Goal: Information Seeking & Learning: Learn about a topic

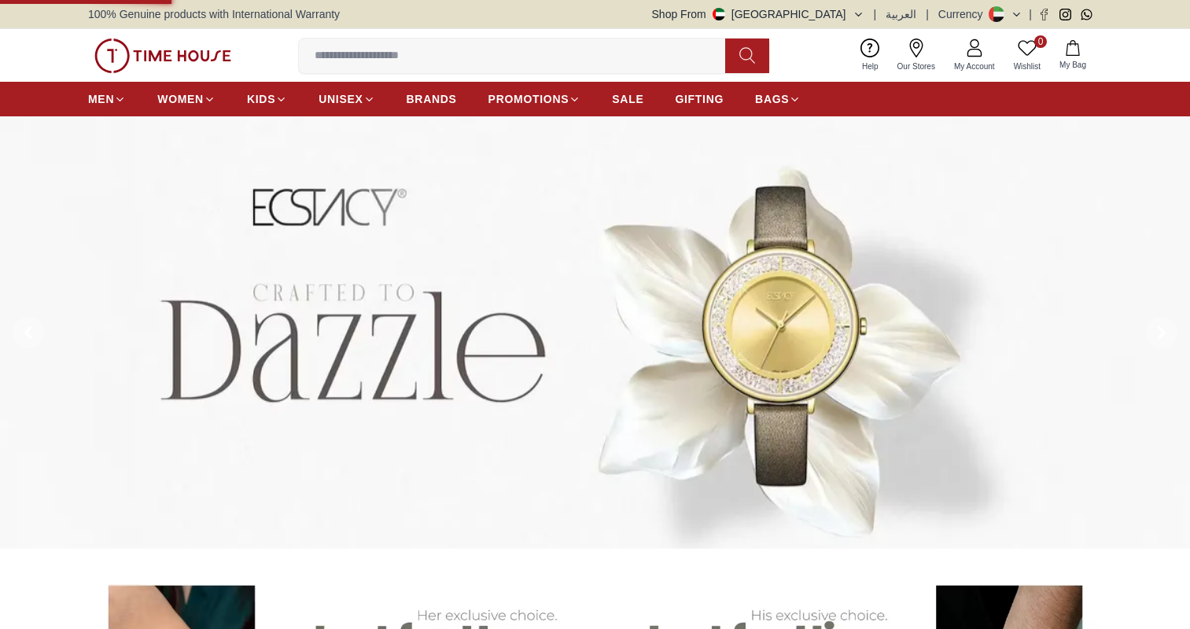
scroll to position [629, 0]
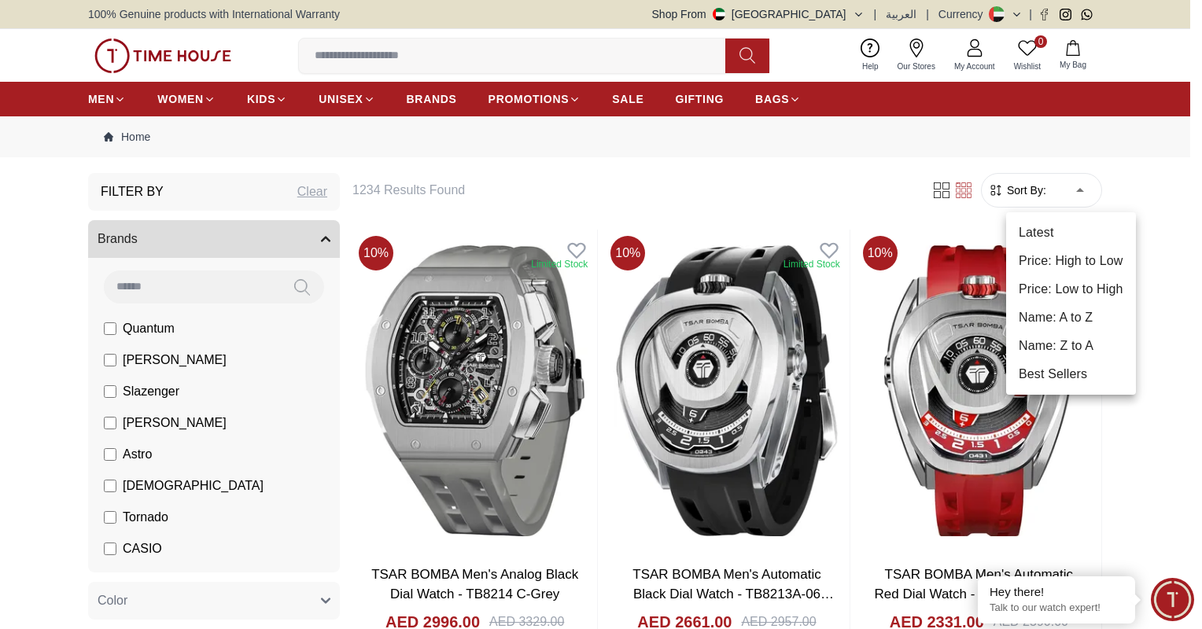
click at [1077, 286] on li "Price: Low to High" at bounding box center [1071, 289] width 130 height 28
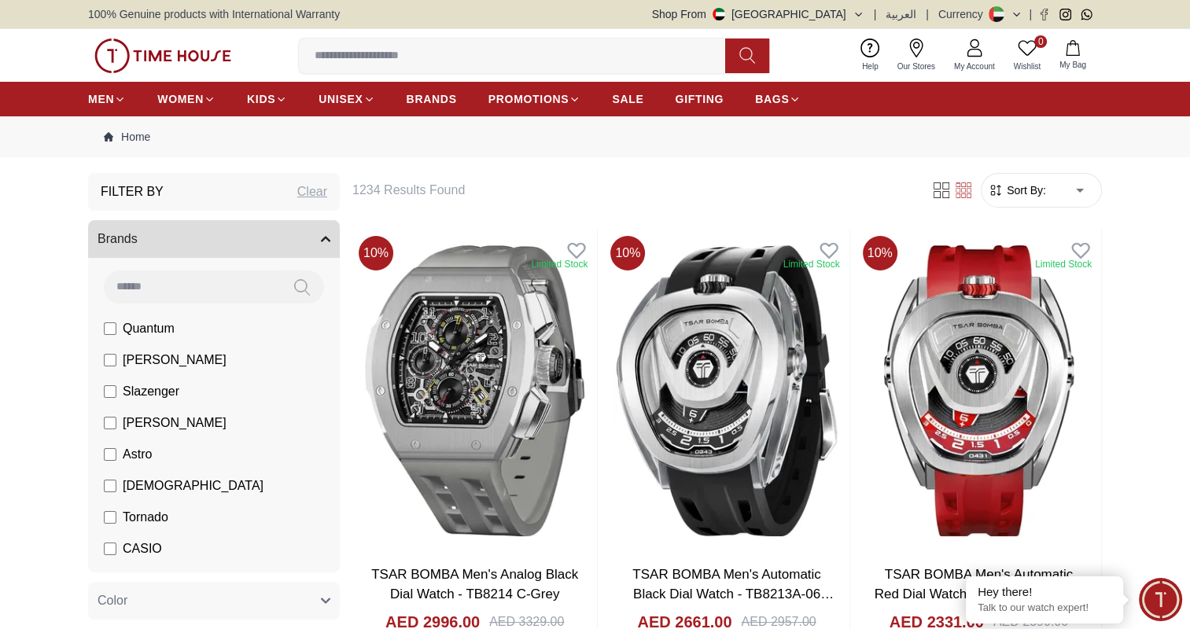
type input "*"
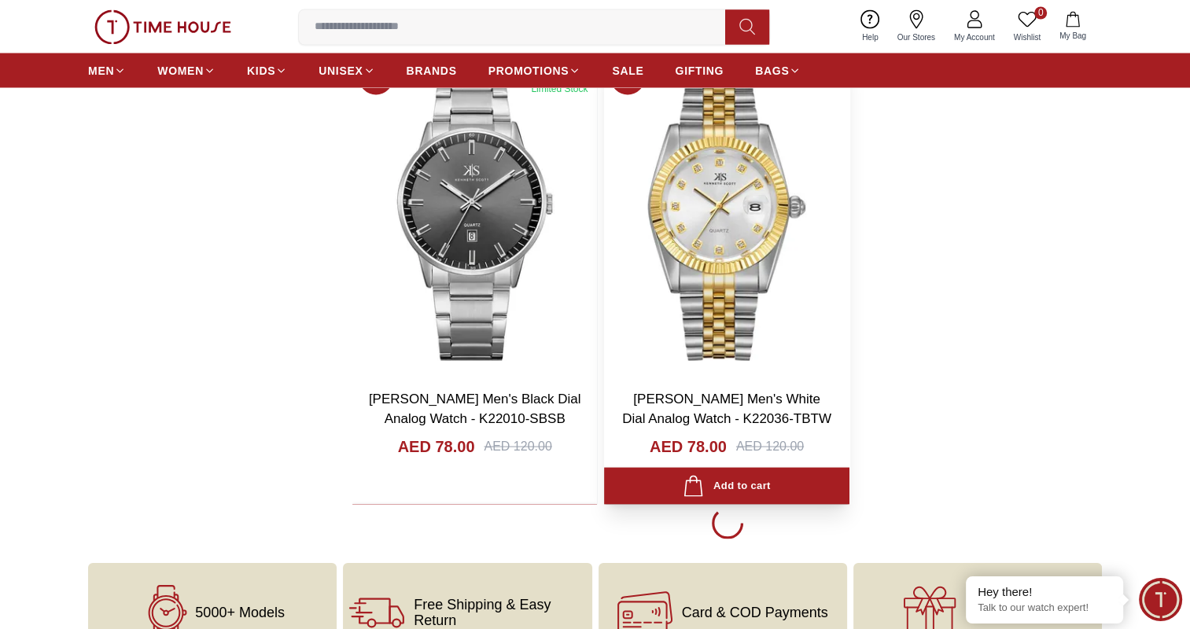
scroll to position [2910, 0]
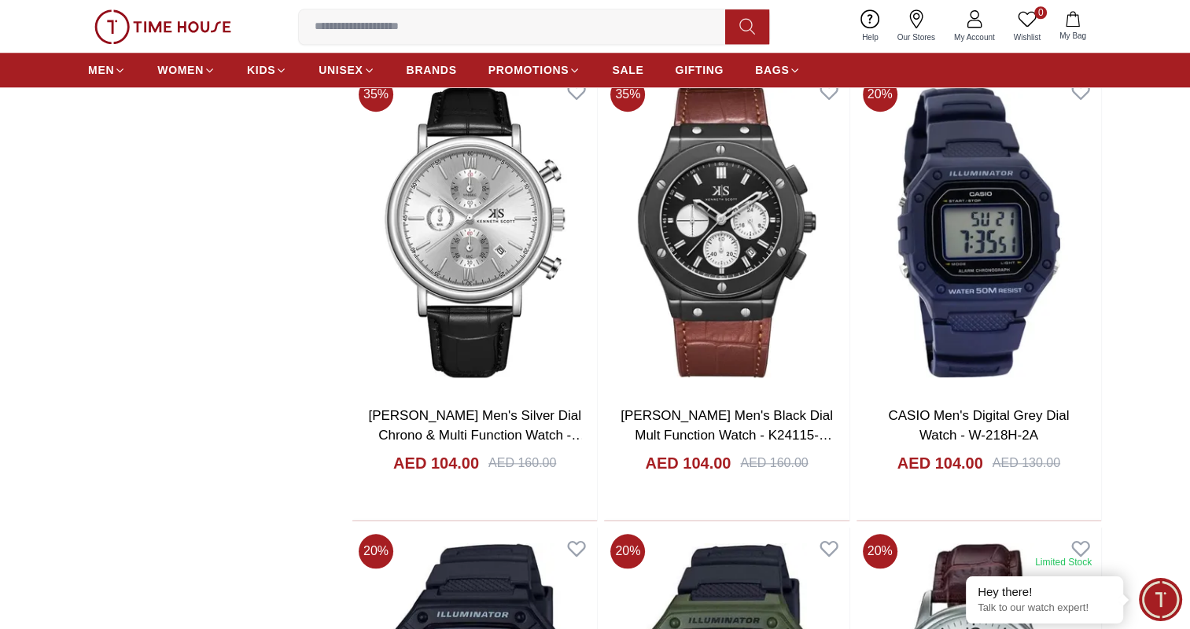
scroll to position [7472, 0]
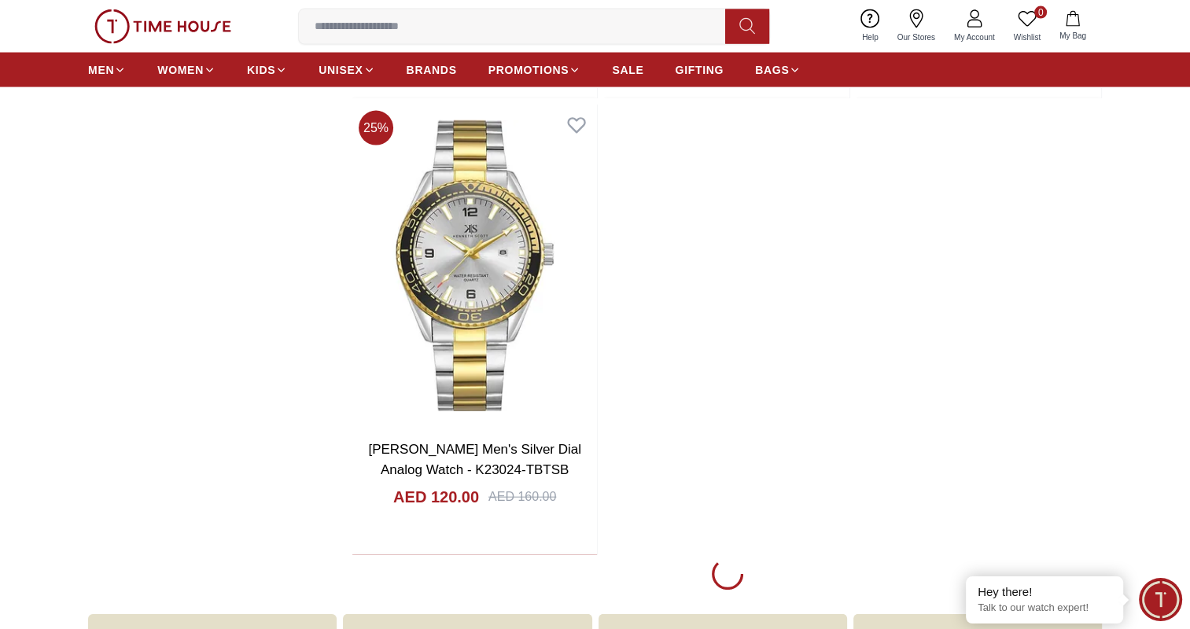
scroll to position [15180, 0]
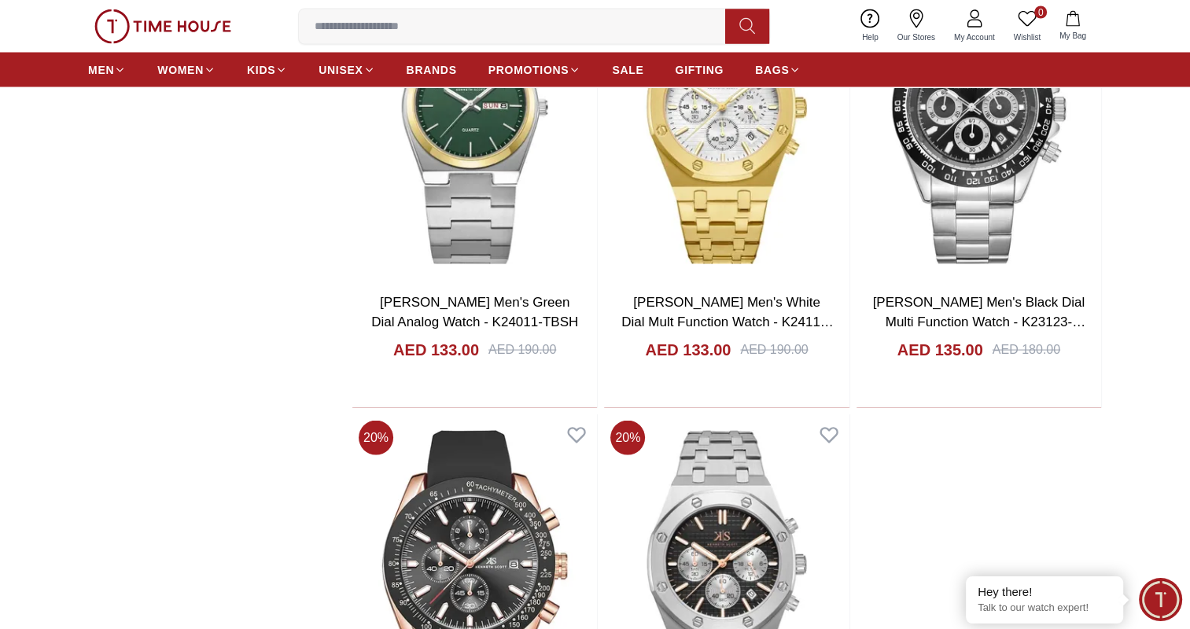
scroll to position [21157, 0]
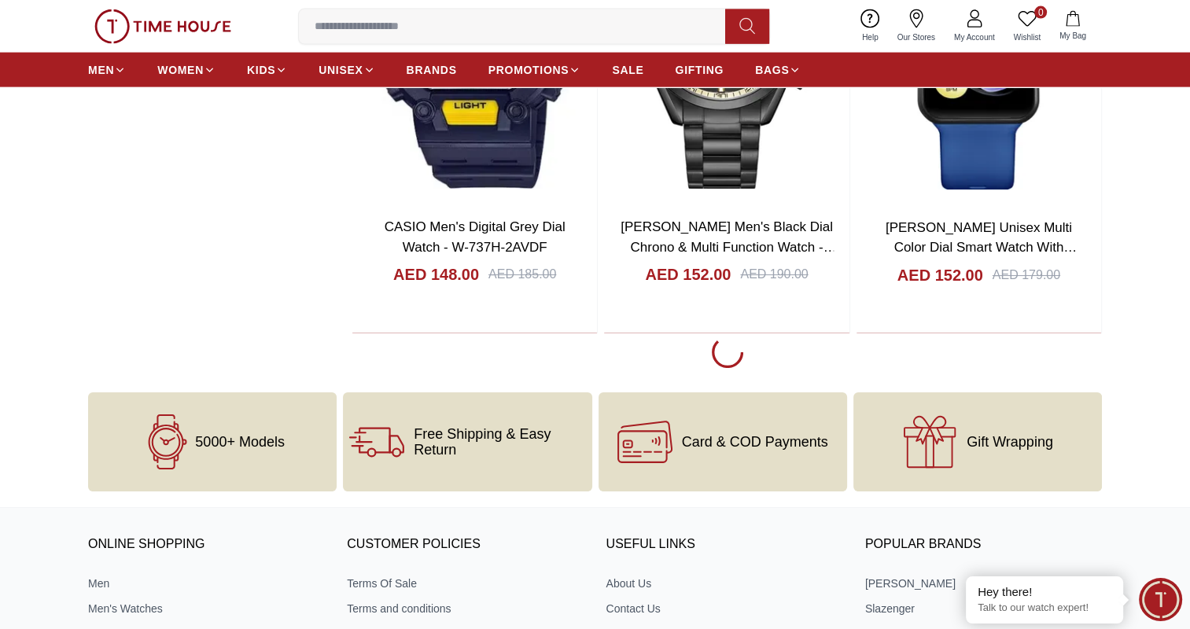
scroll to position [27288, 0]
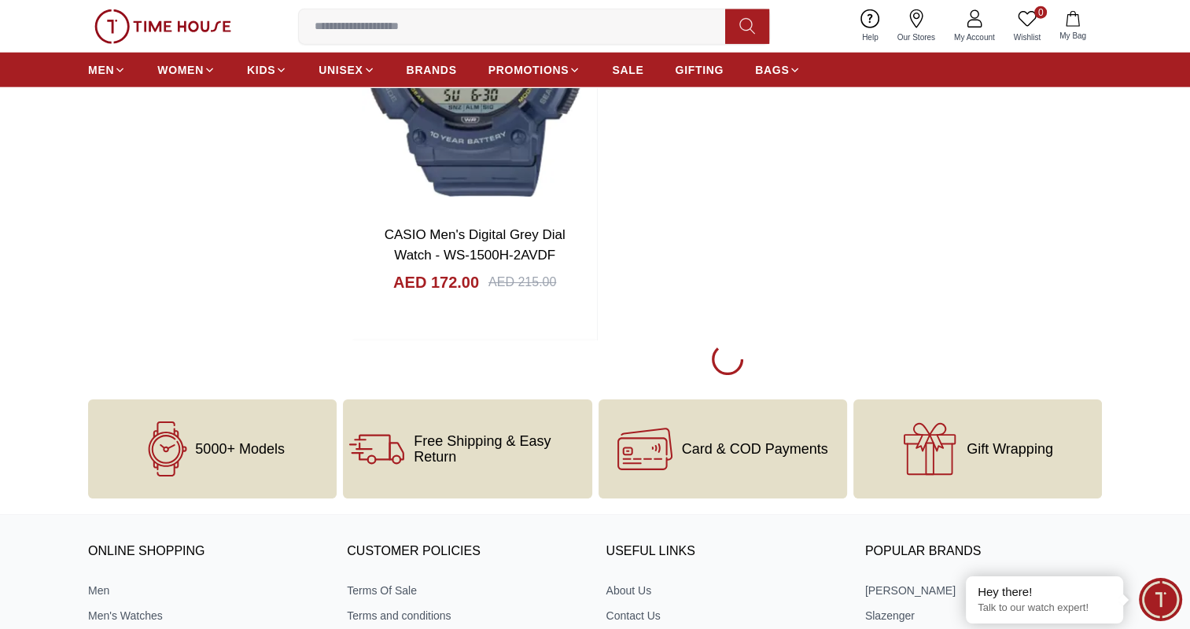
scroll to position [33580, 0]
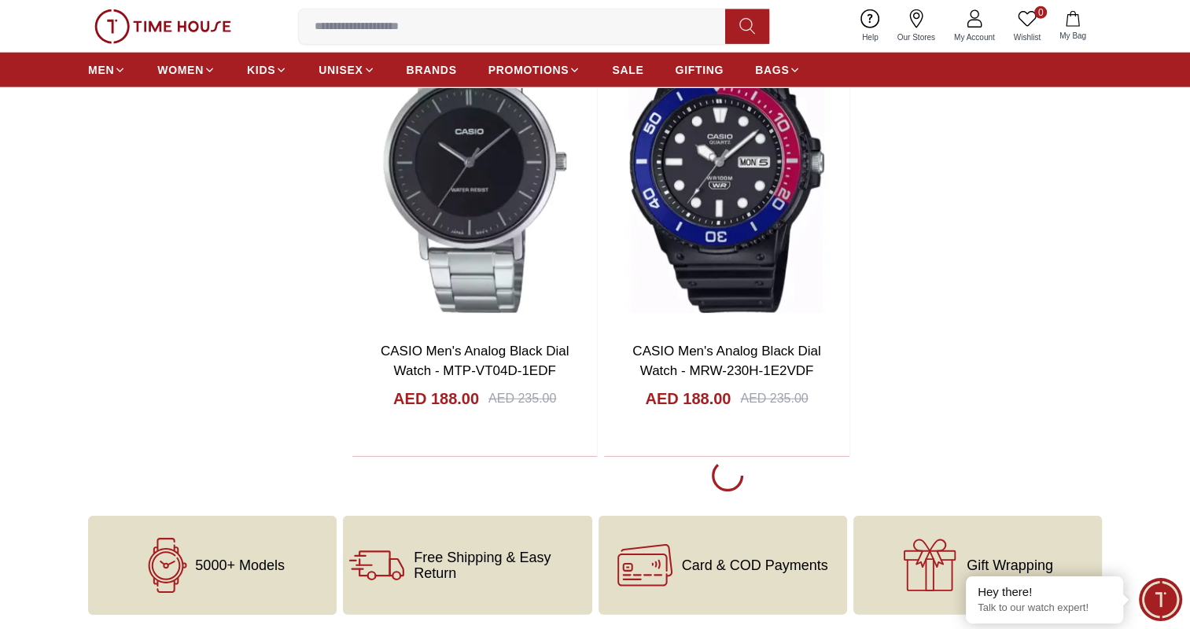
scroll to position [39558, 0]
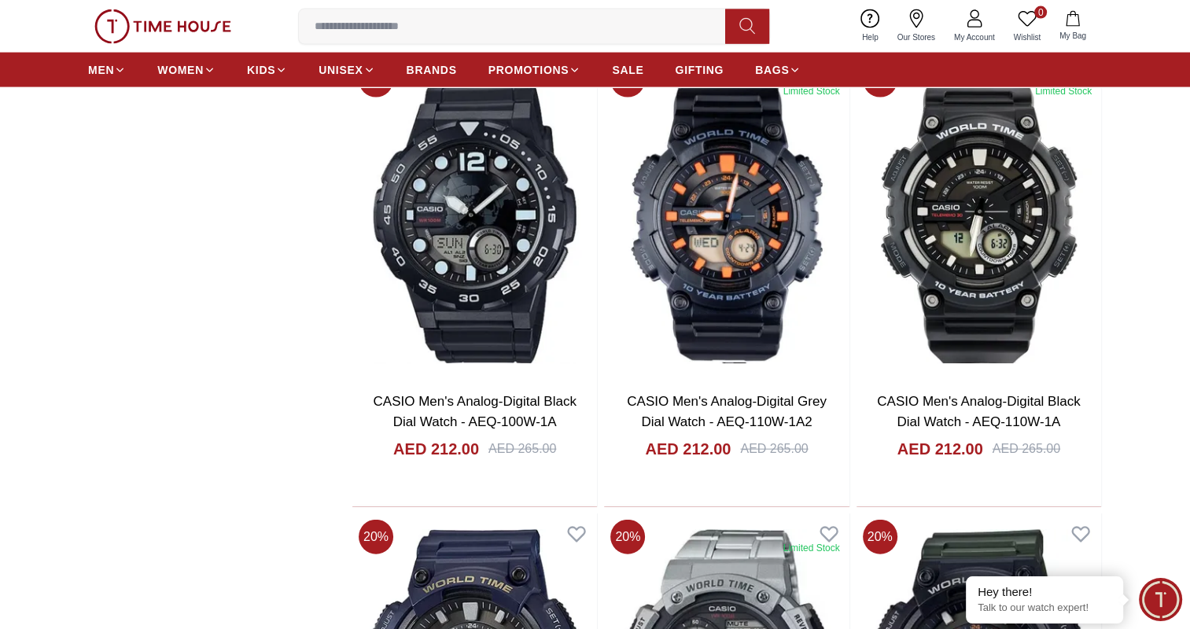
scroll to position [45457, 0]
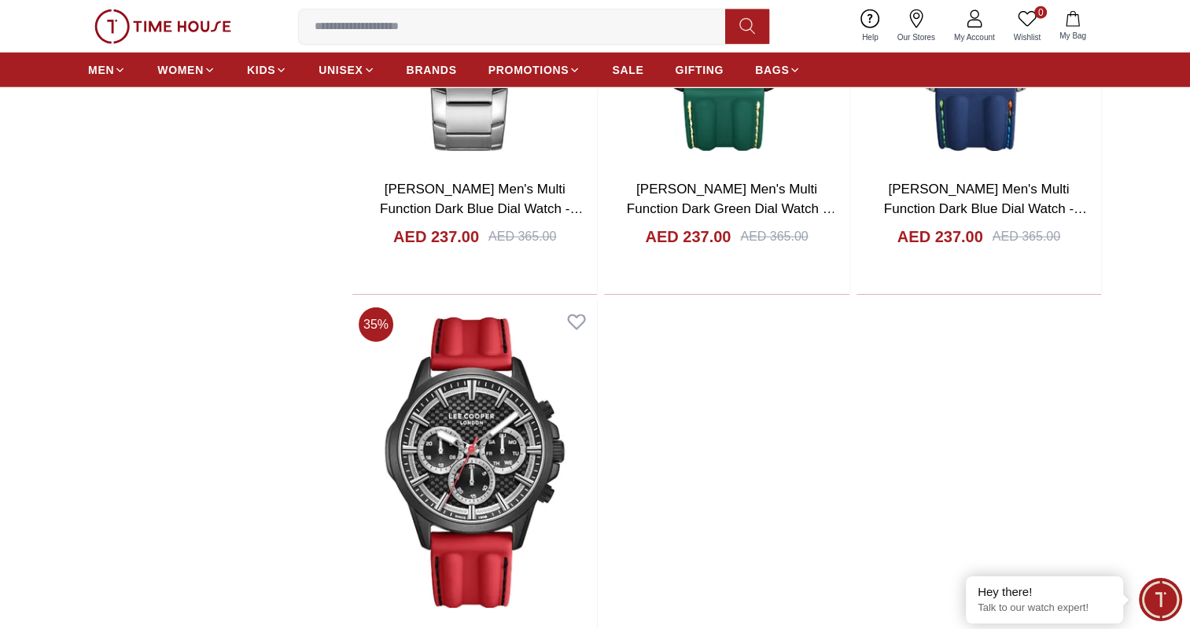
scroll to position [52063, 0]
